Goal: Transaction & Acquisition: Download file/media

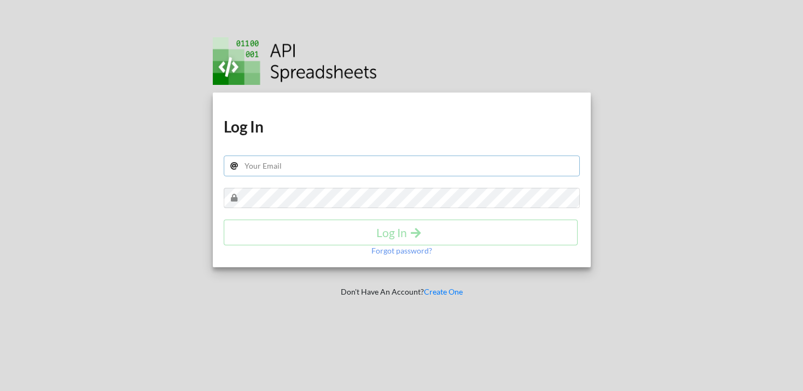
click at [272, 165] on input "text" at bounding box center [402, 165] width 356 height 21
click at [275, 165] on input "text" at bounding box center [402, 165] width 356 height 21
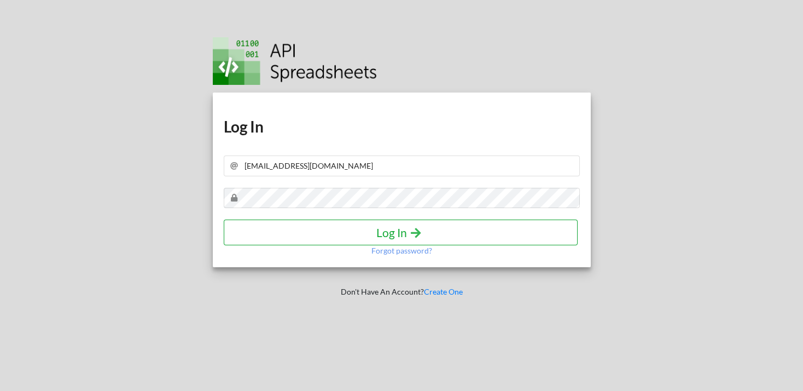
click at [394, 231] on h4 "Log In" at bounding box center [401, 232] width 332 height 14
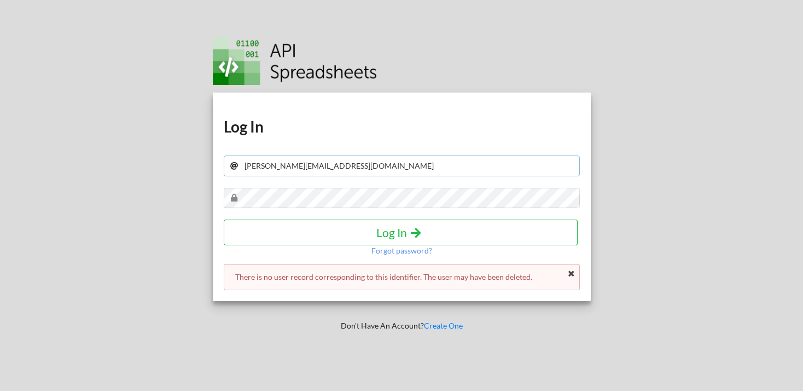
click at [389, 176] on input "milek.norge@gmail.com" at bounding box center [402, 165] width 356 height 21
type input "milek.norge@gmail.com"
click at [392, 230] on h4 "Log In" at bounding box center [401, 232] width 332 height 14
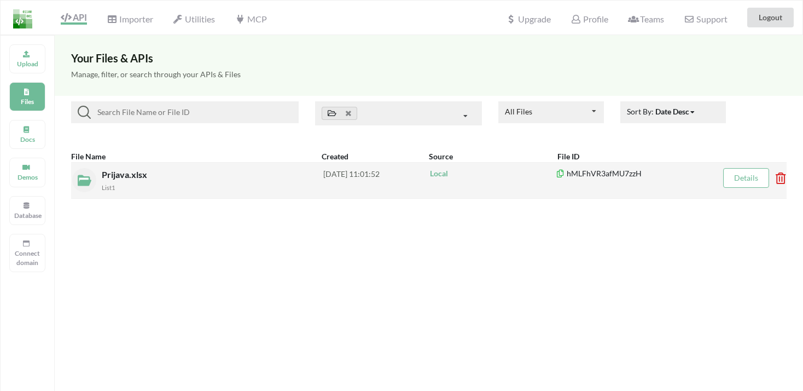
click at [130, 175] on span "Prijava.xlsx" at bounding box center [126, 174] width 48 height 10
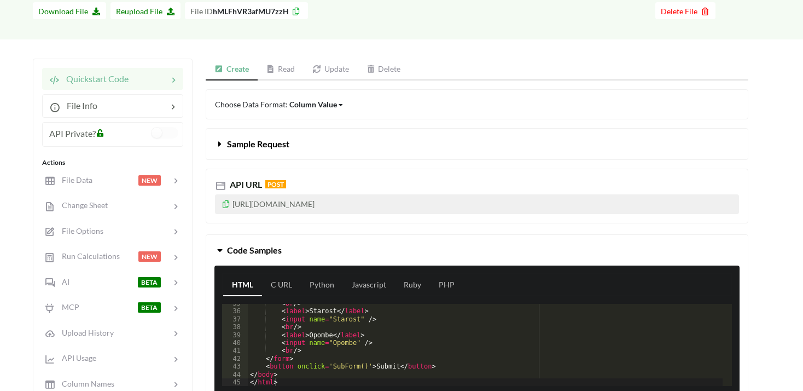
scroll to position [272, 0]
click at [286, 69] on link "Read" at bounding box center [281, 70] width 47 height 22
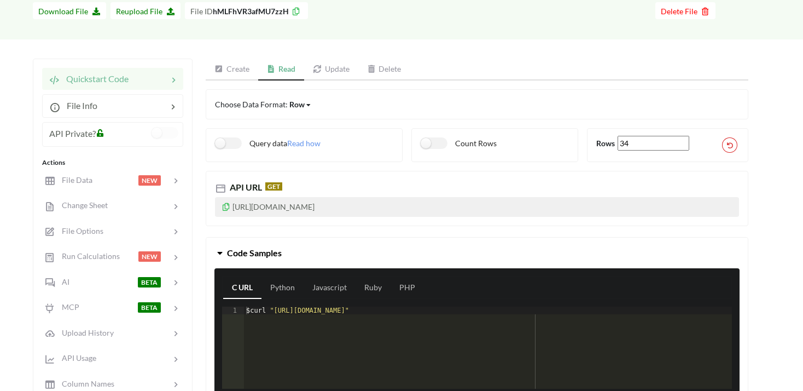
click at [308, 106] on icon at bounding box center [308, 105] width 4 height 7
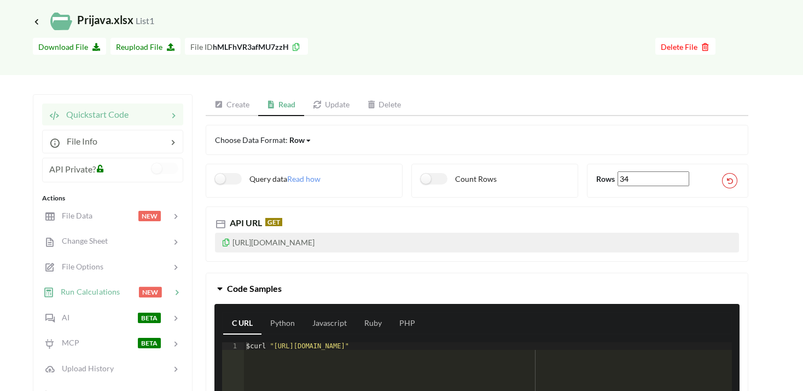
scroll to position [0, 0]
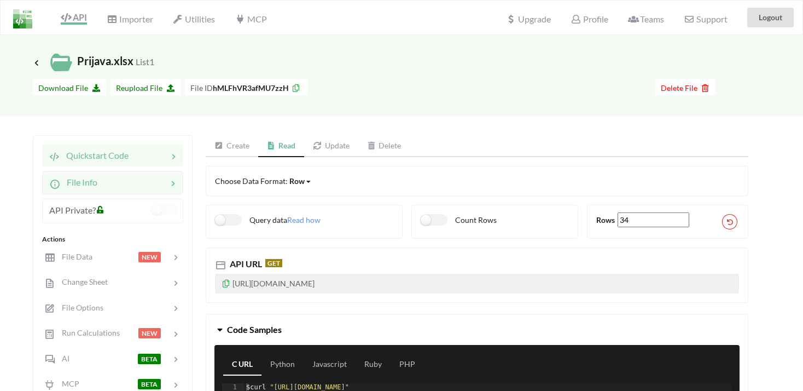
click at [171, 184] on icon at bounding box center [172, 182] width 11 height 13
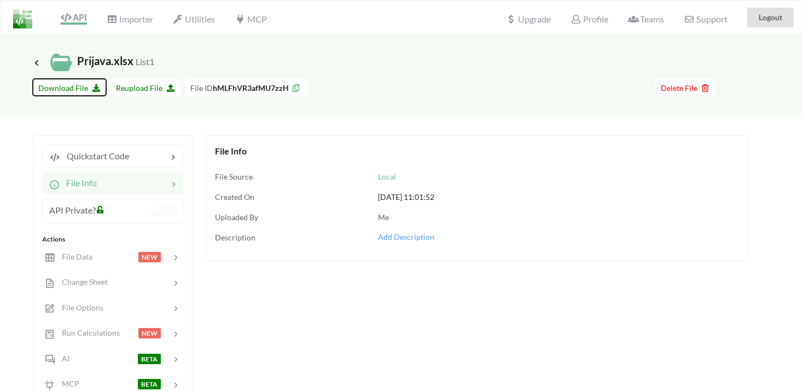
click at [80, 88] on span "Download File" at bounding box center [69, 87] width 62 height 9
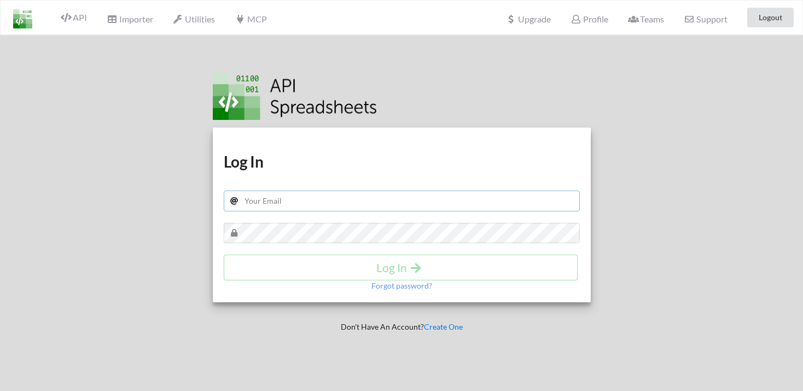
click at [276, 205] on input "text" at bounding box center [402, 200] width 356 height 21
type input "milek.norge@gmail.com"
click at [398, 266] on h4 "Log In" at bounding box center [401, 267] width 332 height 14
